Goal: Register for event/course

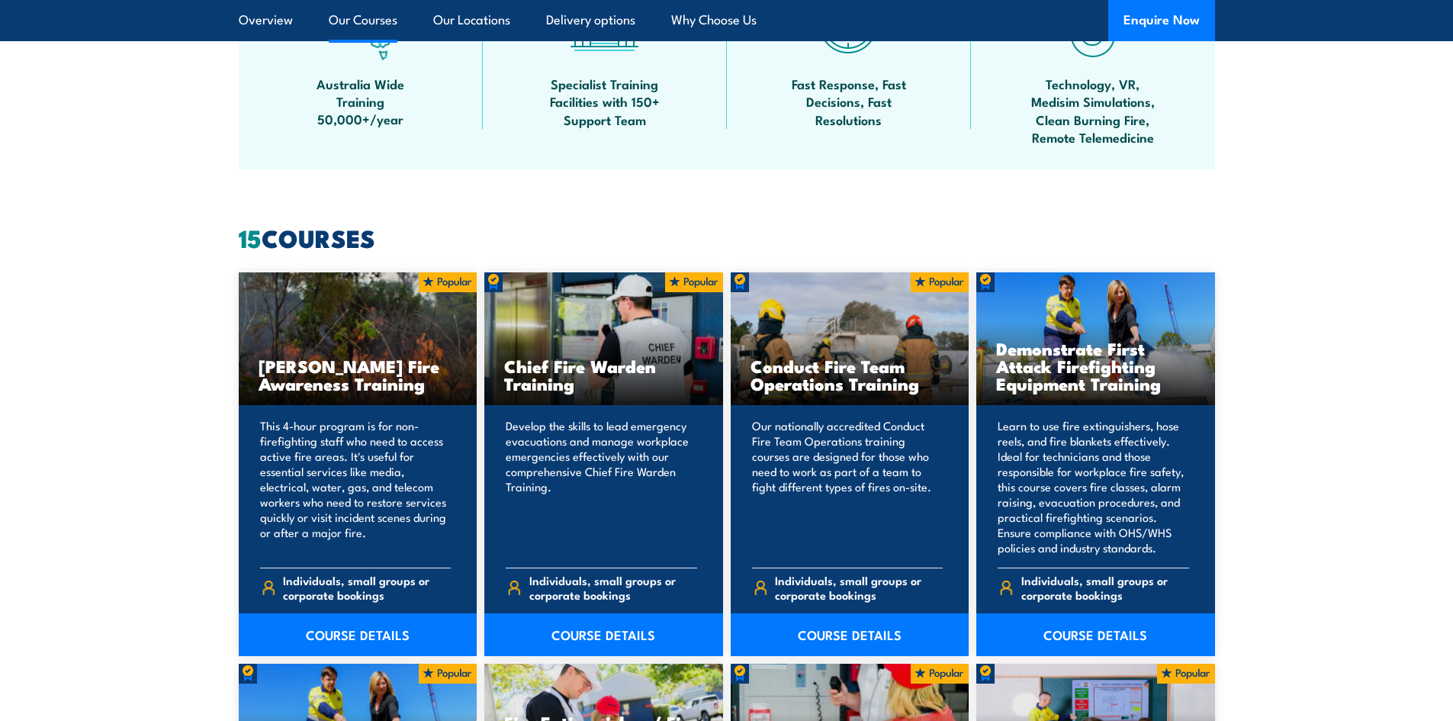
scroll to position [992, 0]
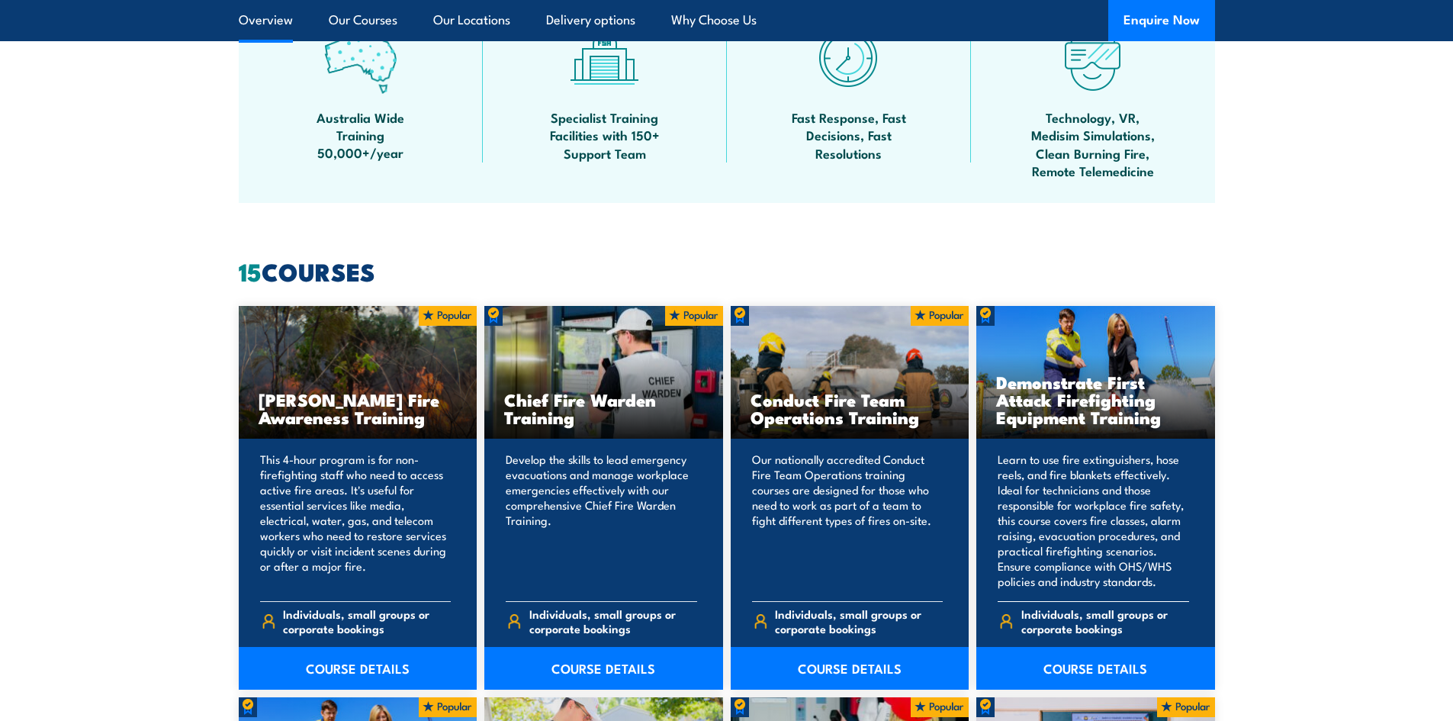
click at [1076, 644] on div "Individuals, small groups or corporate bookings" at bounding box center [1093, 622] width 191 height 43
click at [1079, 660] on link "COURSE DETAILS" at bounding box center [1095, 668] width 239 height 43
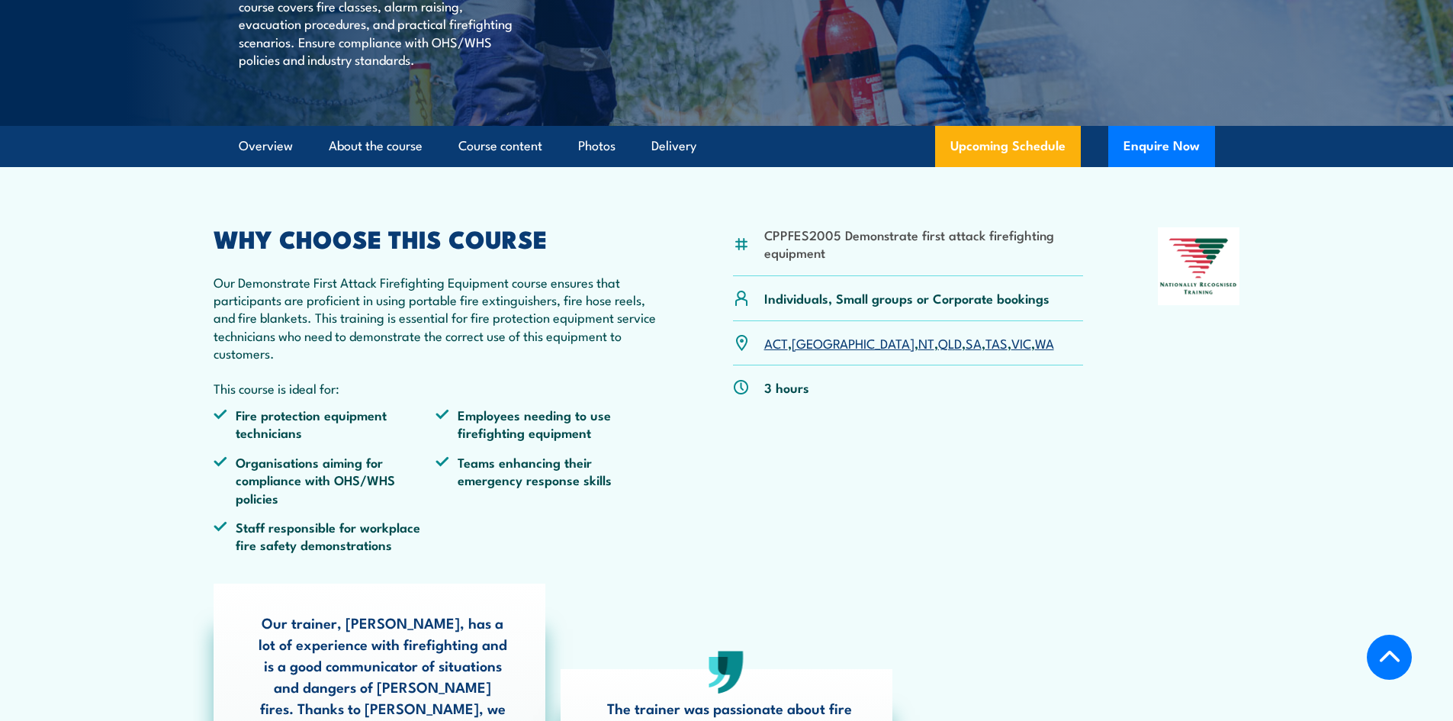
click at [938, 352] on link "QLD" at bounding box center [950, 342] width 24 height 18
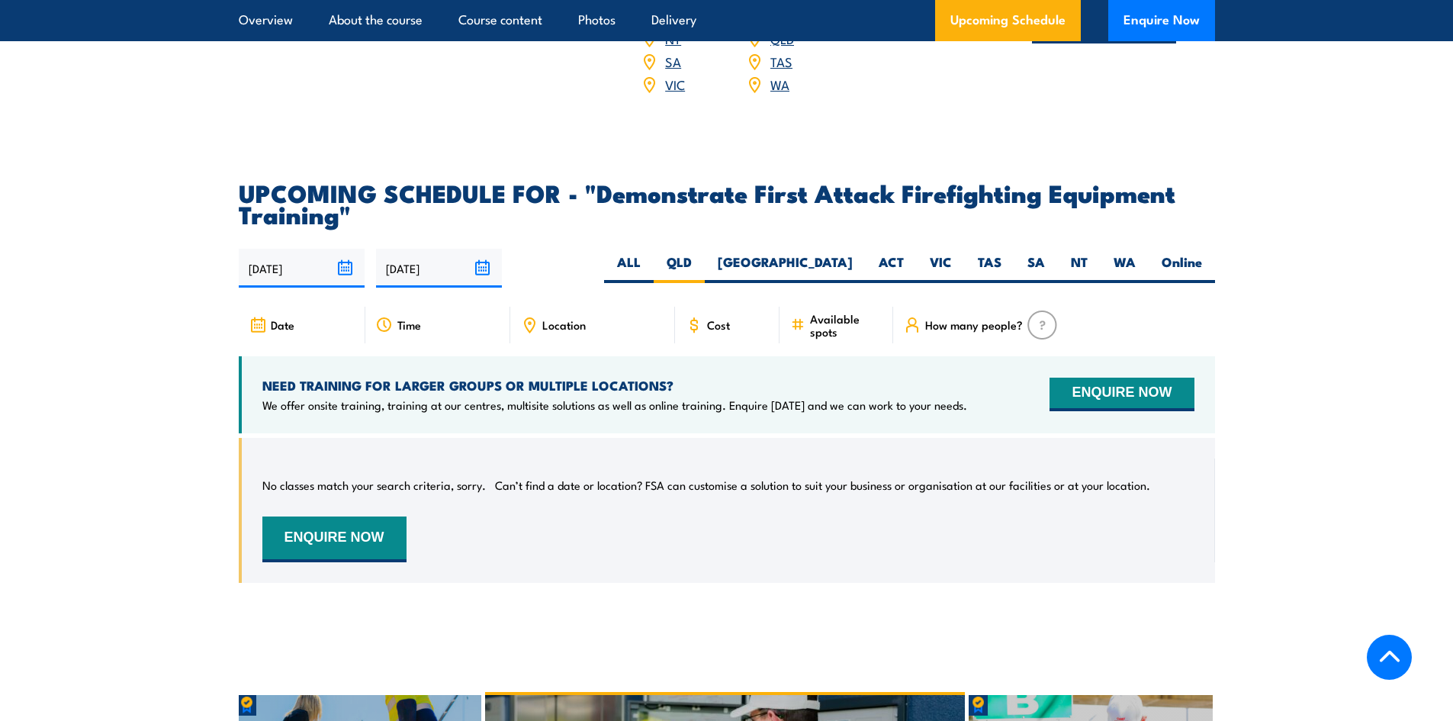
scroll to position [2614, 0]
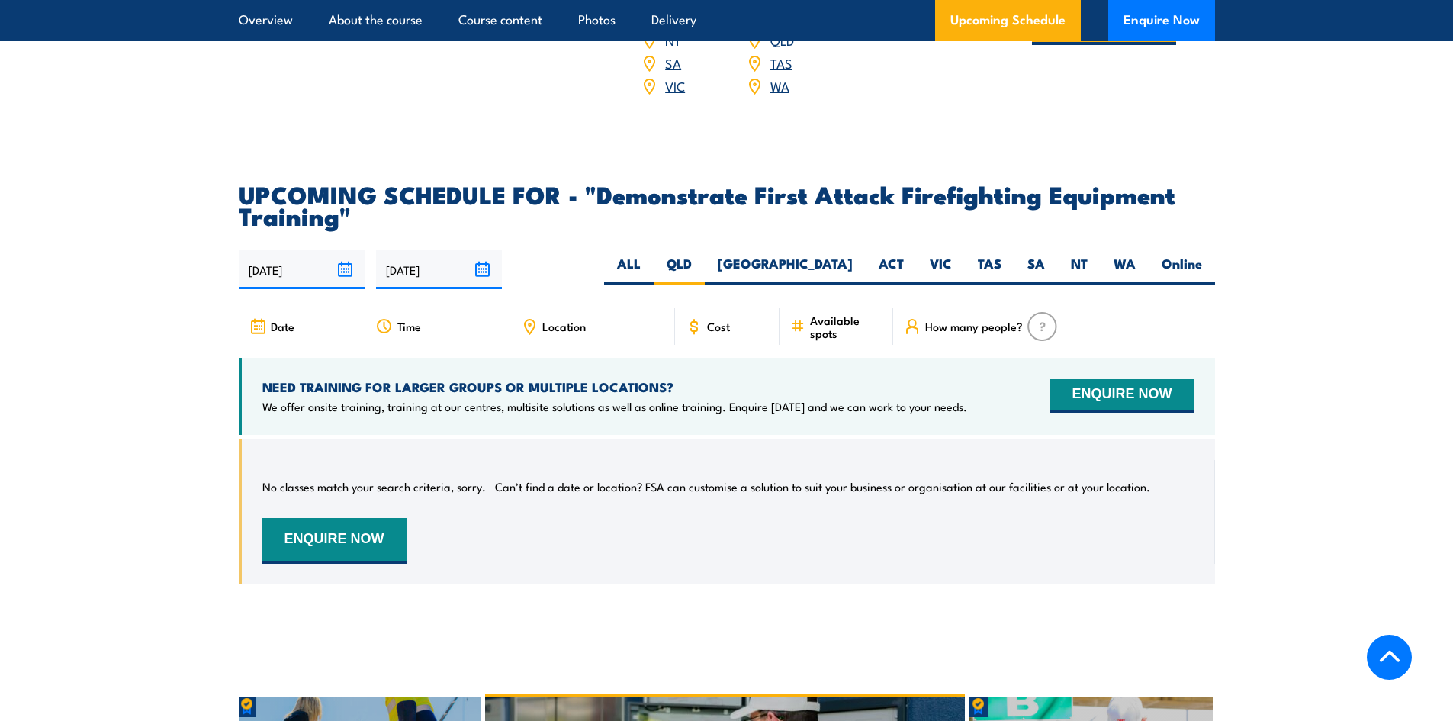
click at [684, 308] on div "Cost" at bounding box center [727, 326] width 105 height 37
click at [708, 320] on span "Cost" at bounding box center [718, 326] width 23 height 13
click at [689, 318] on icon at bounding box center [694, 326] width 17 height 17
click at [719, 320] on span "Cost" at bounding box center [718, 326] width 23 height 13
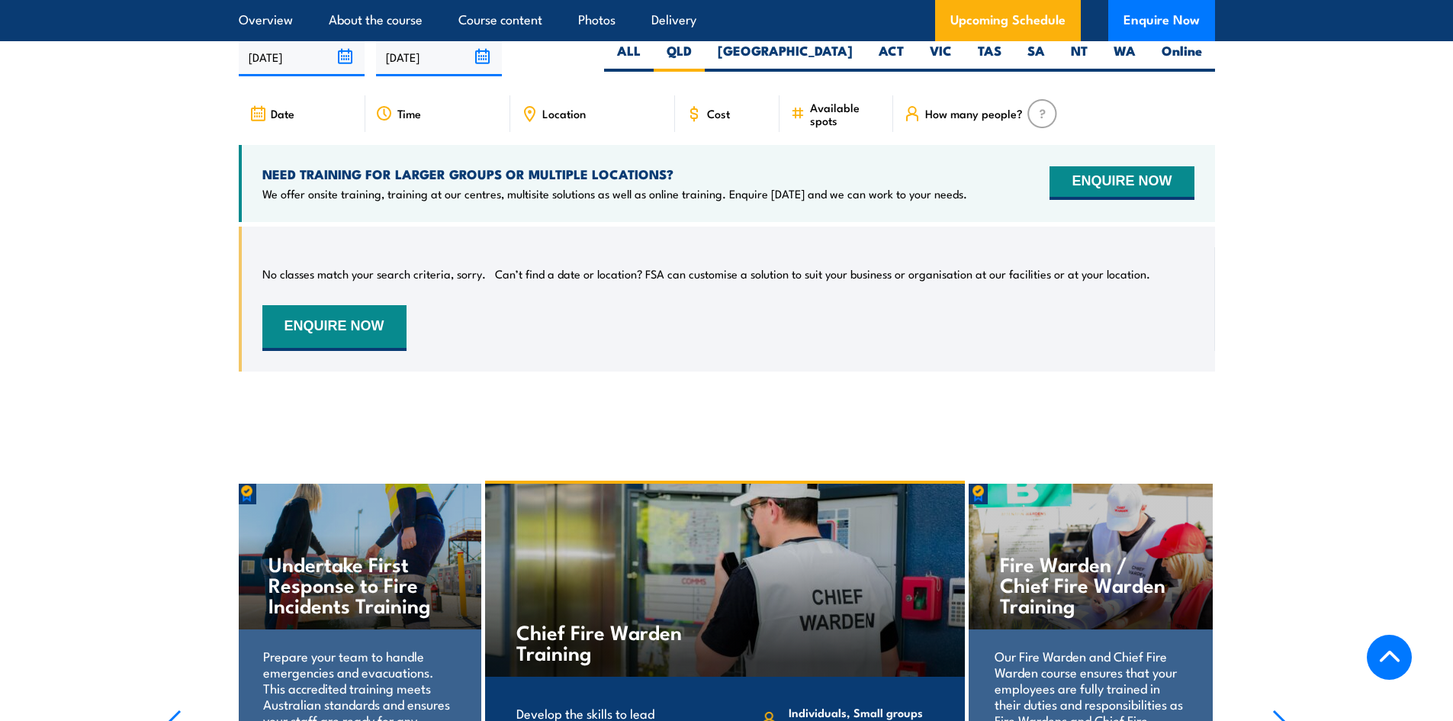
scroll to position [2995, 0]
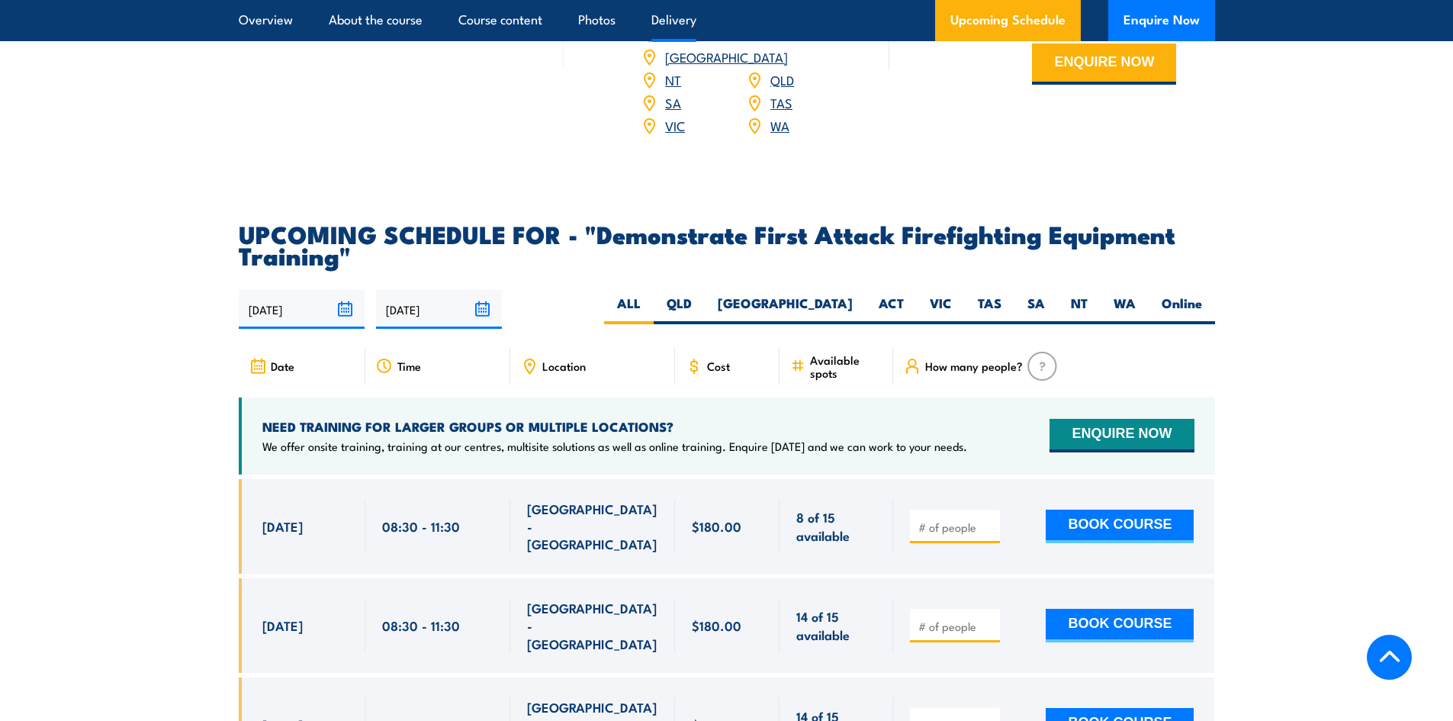
scroll to position [2594, 0]
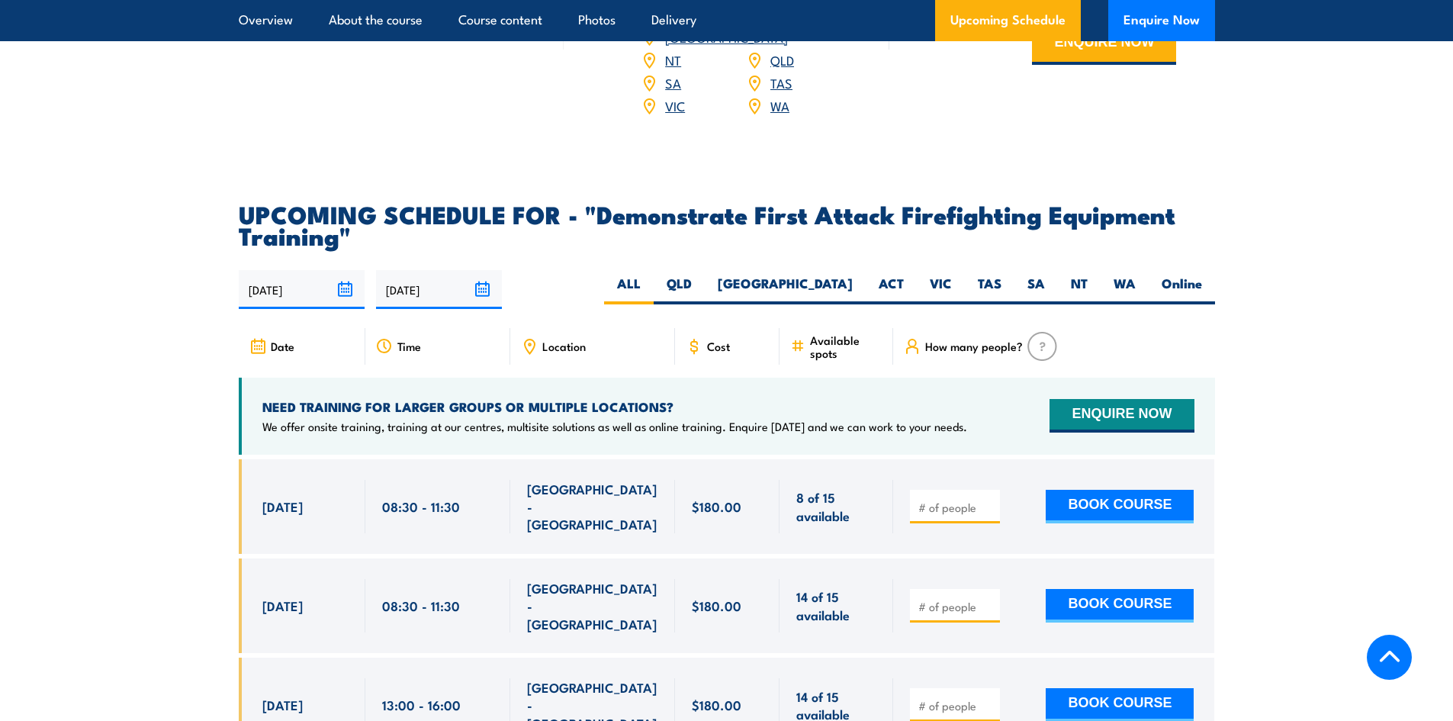
click at [714, 496] on div "$180.00" at bounding box center [727, 506] width 105 height 95
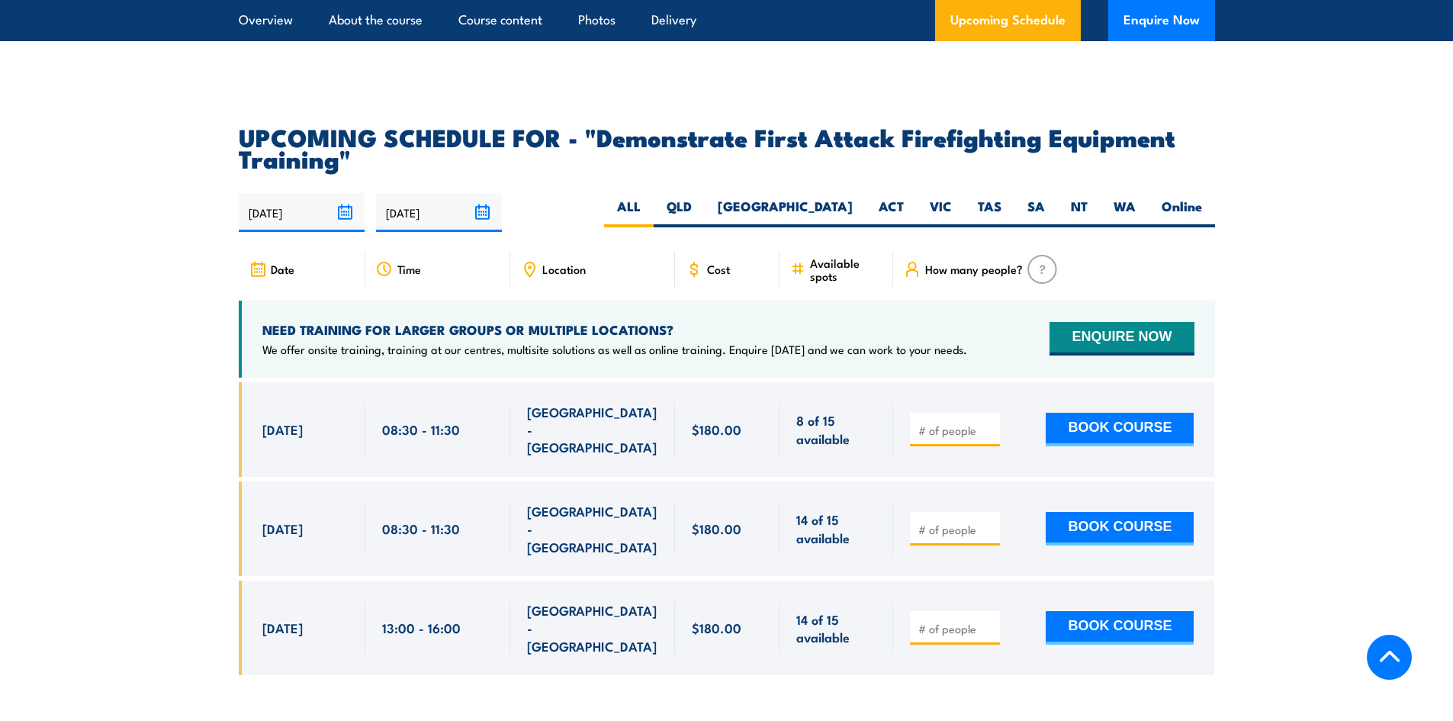
scroll to position [2670, 0]
click at [927, 423] on input "number" at bounding box center [956, 430] width 76 height 15
click at [989, 423] on input "1" at bounding box center [956, 430] width 76 height 15
click at [989, 423] on input "2" at bounding box center [956, 430] width 76 height 15
click at [989, 423] on input "3" at bounding box center [956, 430] width 76 height 15
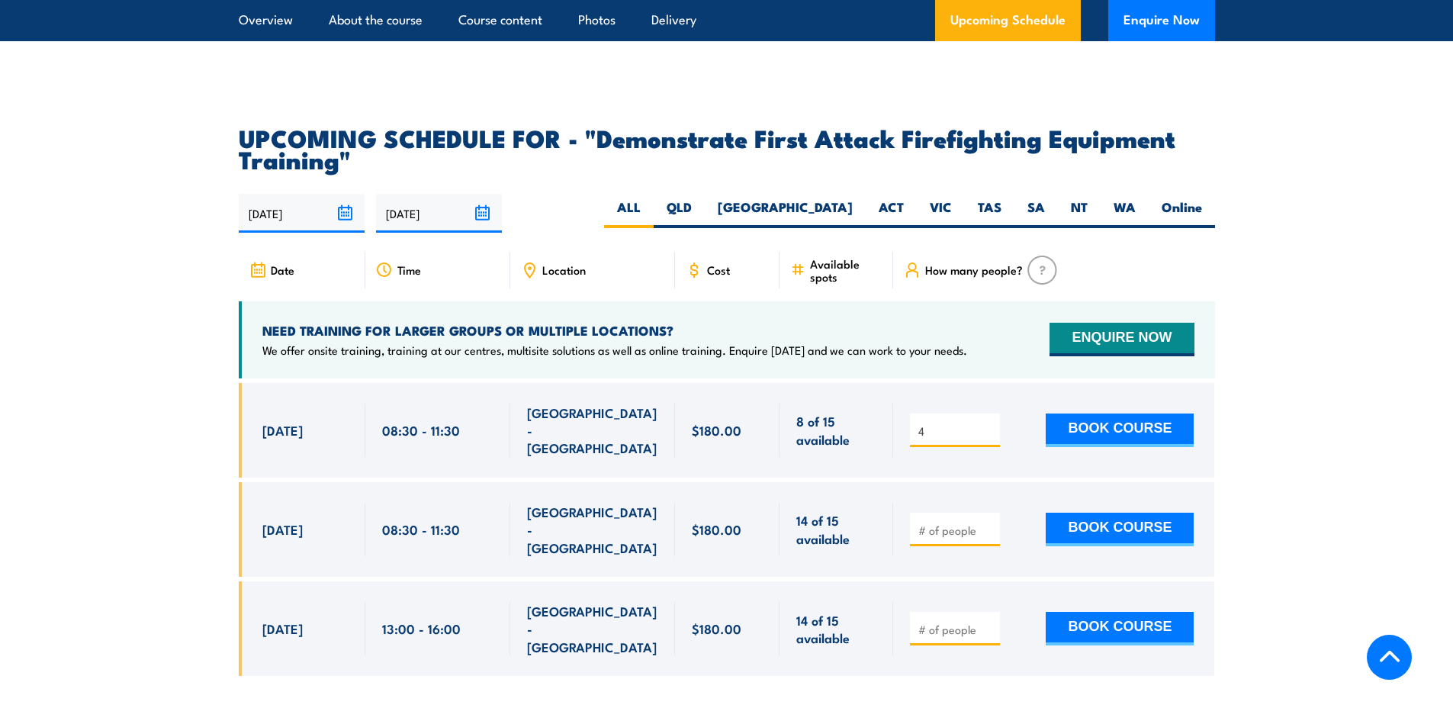
click at [989, 423] on input "4" at bounding box center [956, 430] width 76 height 15
click at [989, 423] on input "5" at bounding box center [956, 430] width 76 height 15
click at [989, 423] on input "6" at bounding box center [956, 430] width 76 height 15
click at [989, 423] on input "7" at bounding box center [956, 430] width 76 height 15
type input "8"
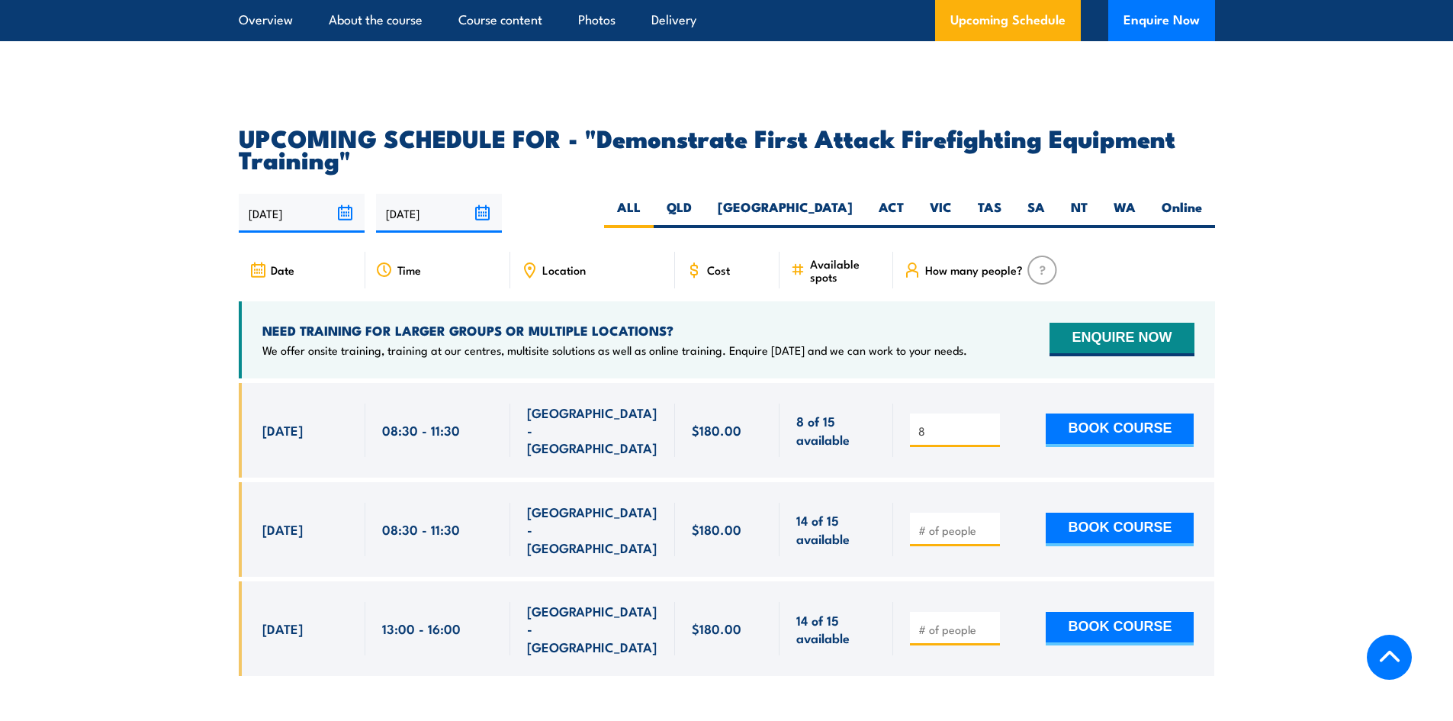
click at [989, 423] on input "8" at bounding box center [956, 430] width 76 height 15
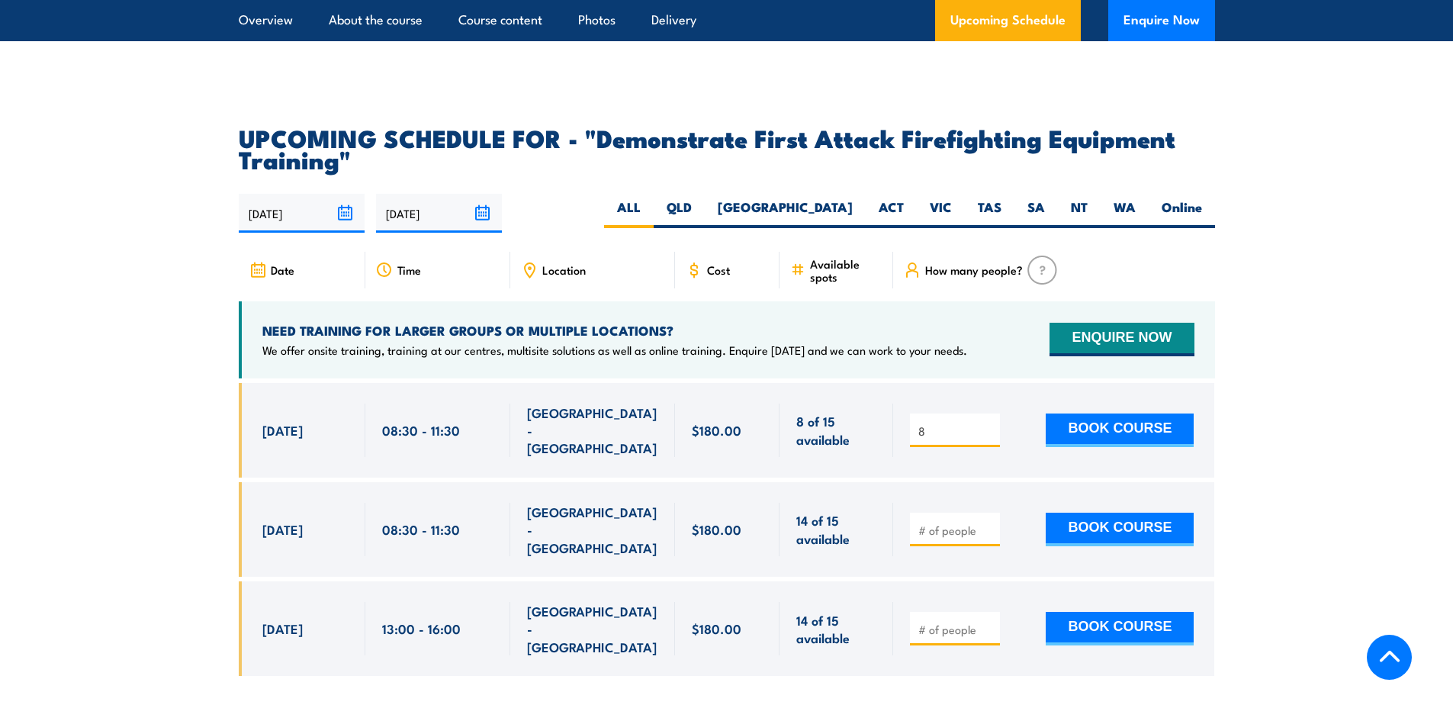
click at [989, 423] on input "8" at bounding box center [956, 430] width 76 height 15
drag, startPoint x: 969, startPoint y: 455, endPoint x: 973, endPoint y: 465, distance: 10.9
click at [969, 513] on div at bounding box center [955, 530] width 90 height 34
click at [975, 523] on input "number" at bounding box center [956, 530] width 76 height 15
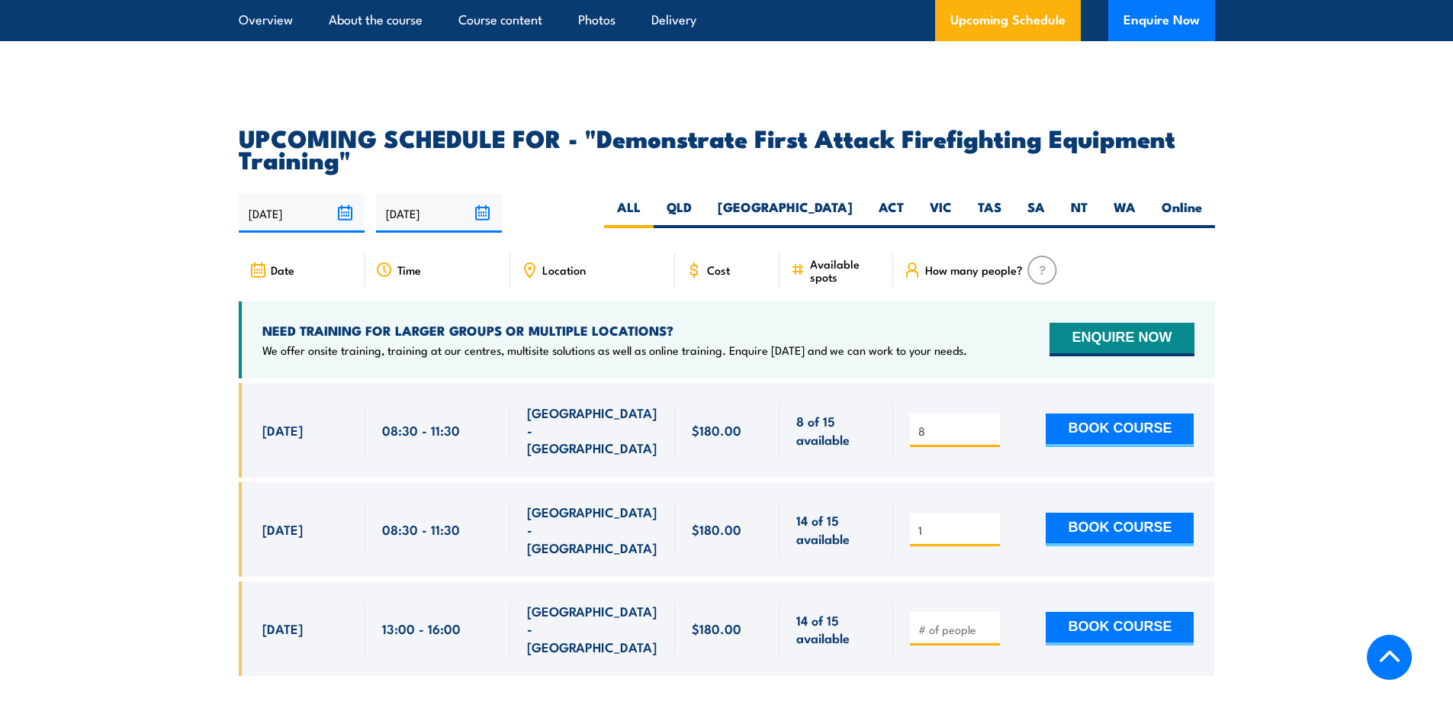
click at [992, 523] on input "1" at bounding box center [956, 530] width 76 height 15
click at [992, 523] on input "2" at bounding box center [956, 530] width 76 height 15
click at [992, 523] on input "3" at bounding box center [956, 530] width 76 height 15
type input "4"
click at [992, 523] on input "4" at bounding box center [956, 530] width 76 height 15
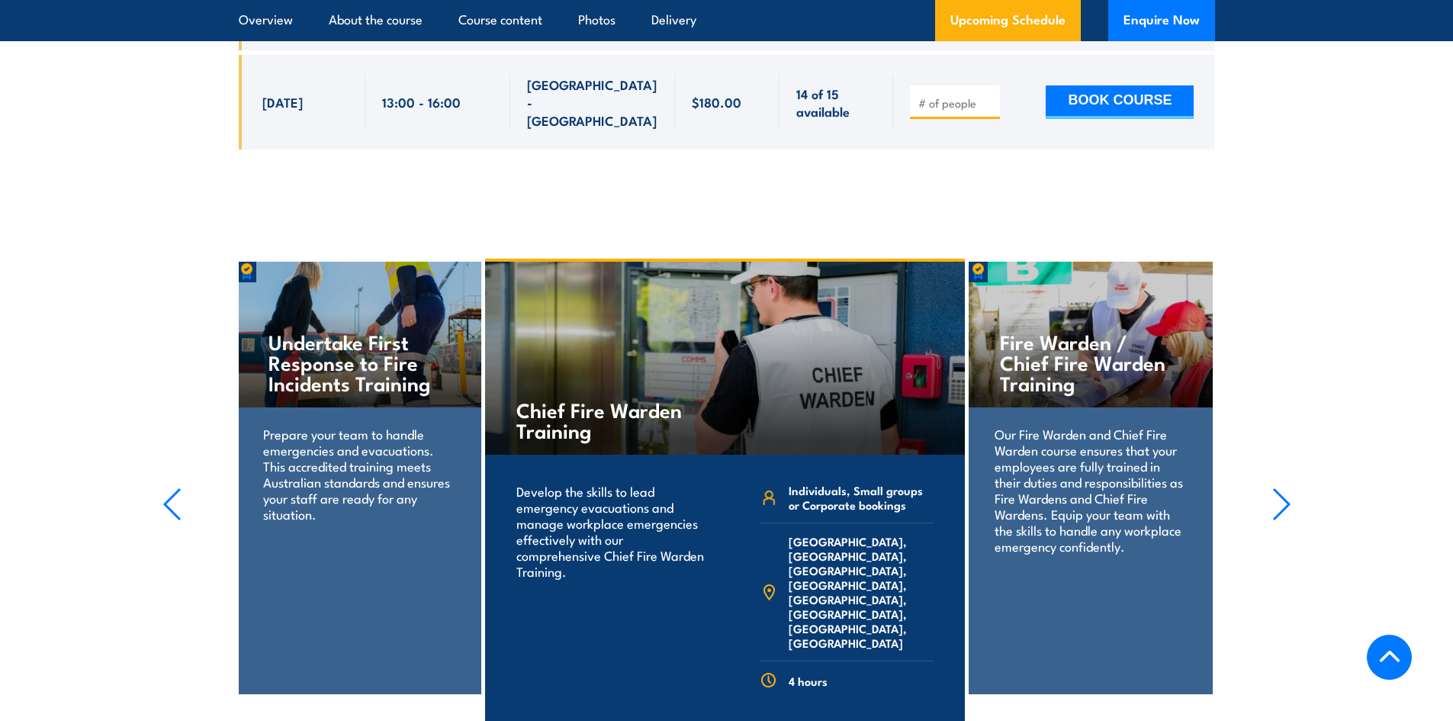
scroll to position [3357, 0]
